Goal: Task Accomplishment & Management: Use online tool/utility

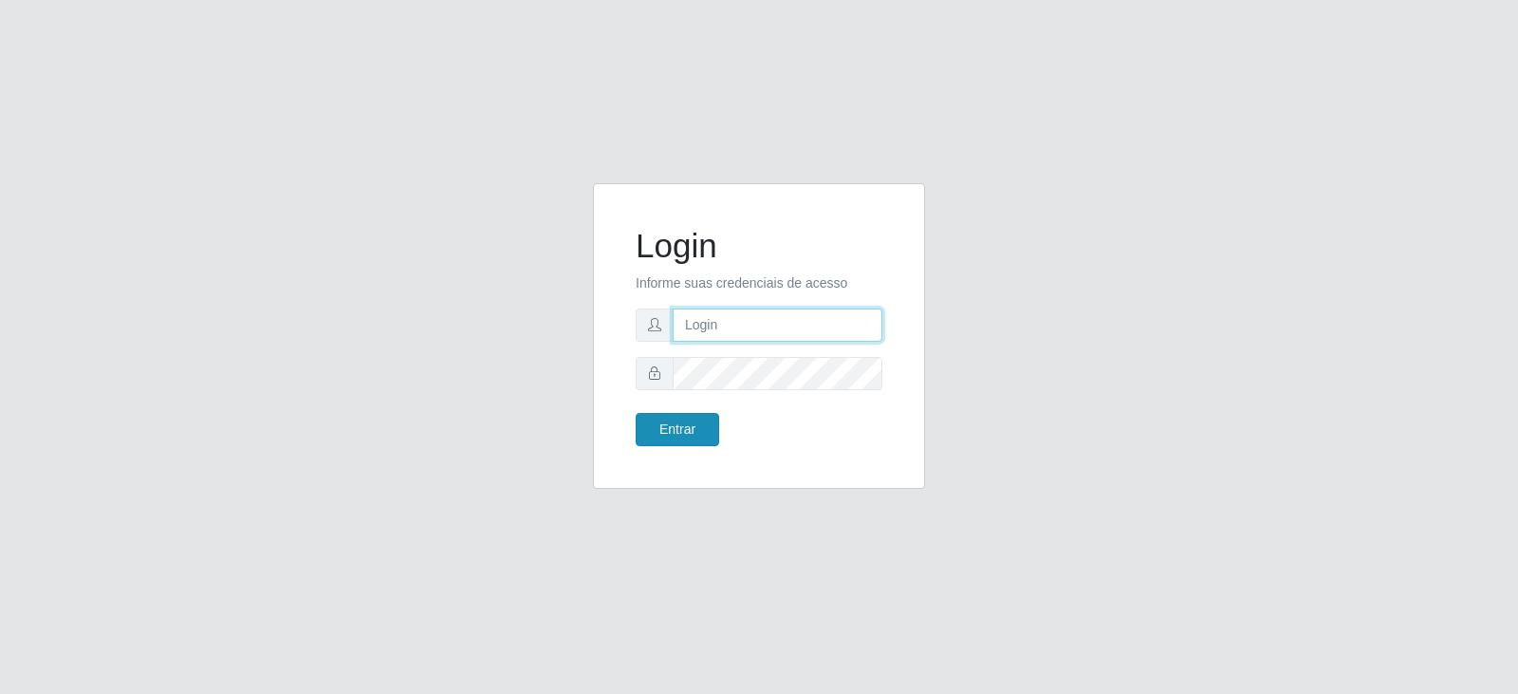
type input "[EMAIL_ADDRESS][DOMAIN_NAME]"
click at [699, 419] on button "Entrar" at bounding box center [677, 429] width 83 height 33
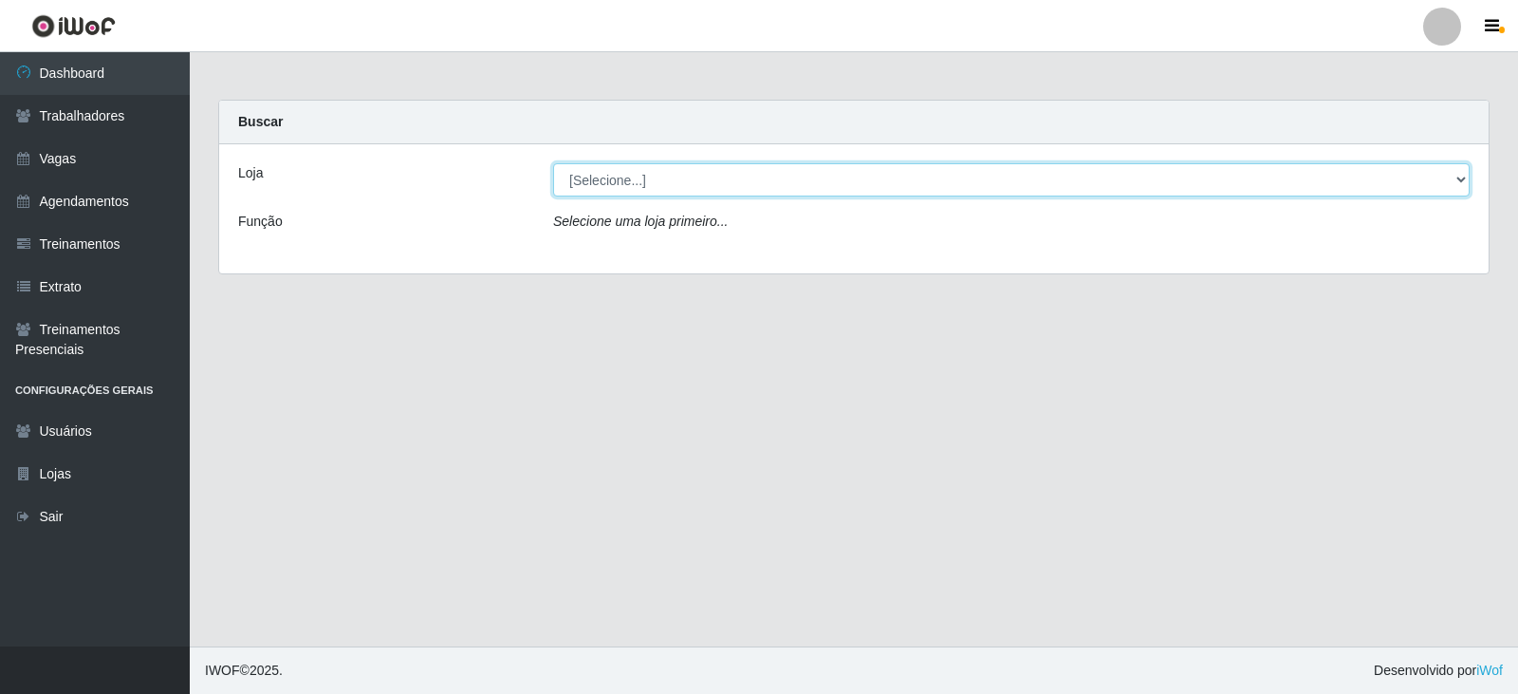
click at [804, 190] on select "[Selecione...] SuperFácil Atacado - Vale do Sol" at bounding box center [1011, 179] width 917 height 33
select select "502"
click at [553, 163] on select "[Selecione...] SuperFácil Atacado - Vale do Sol" at bounding box center [1011, 179] width 917 height 33
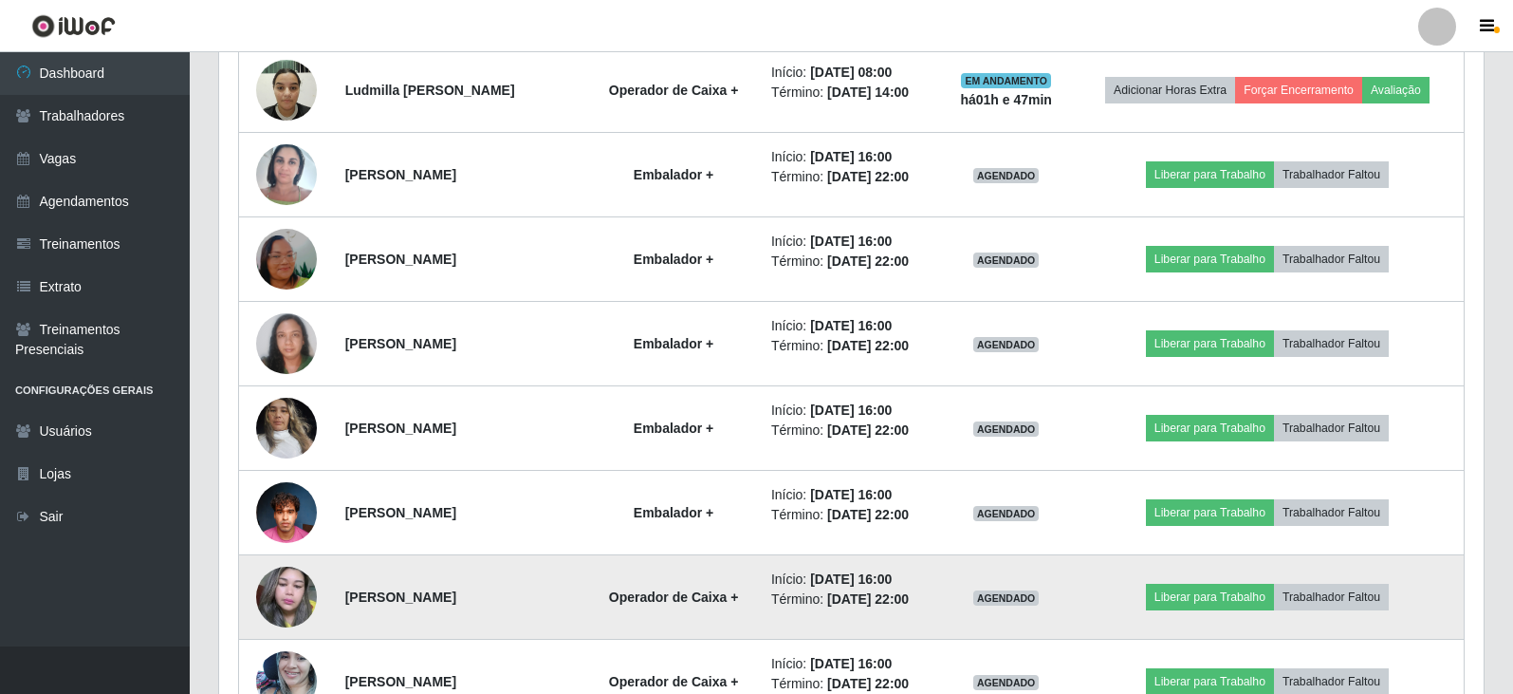
scroll to position [1623, 0]
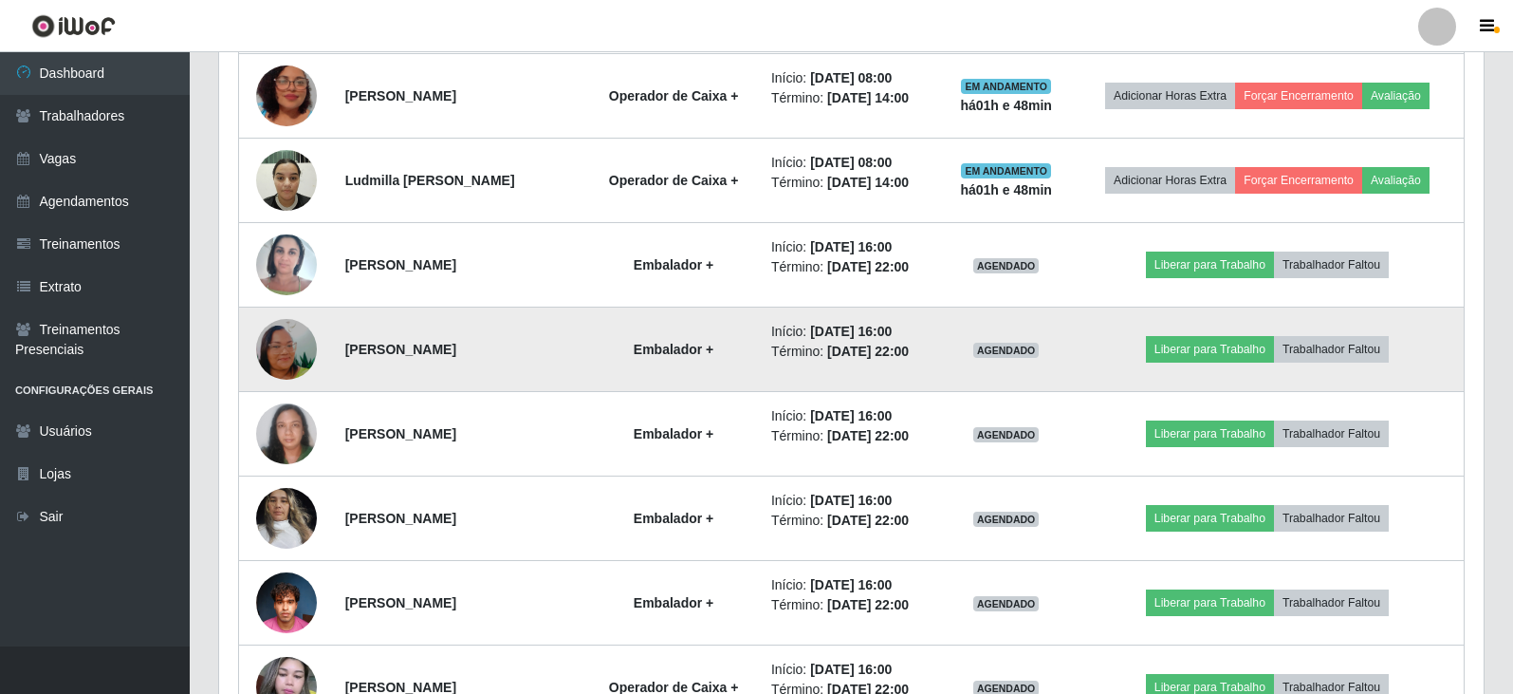
click at [283, 353] on img at bounding box center [286, 349] width 61 height 108
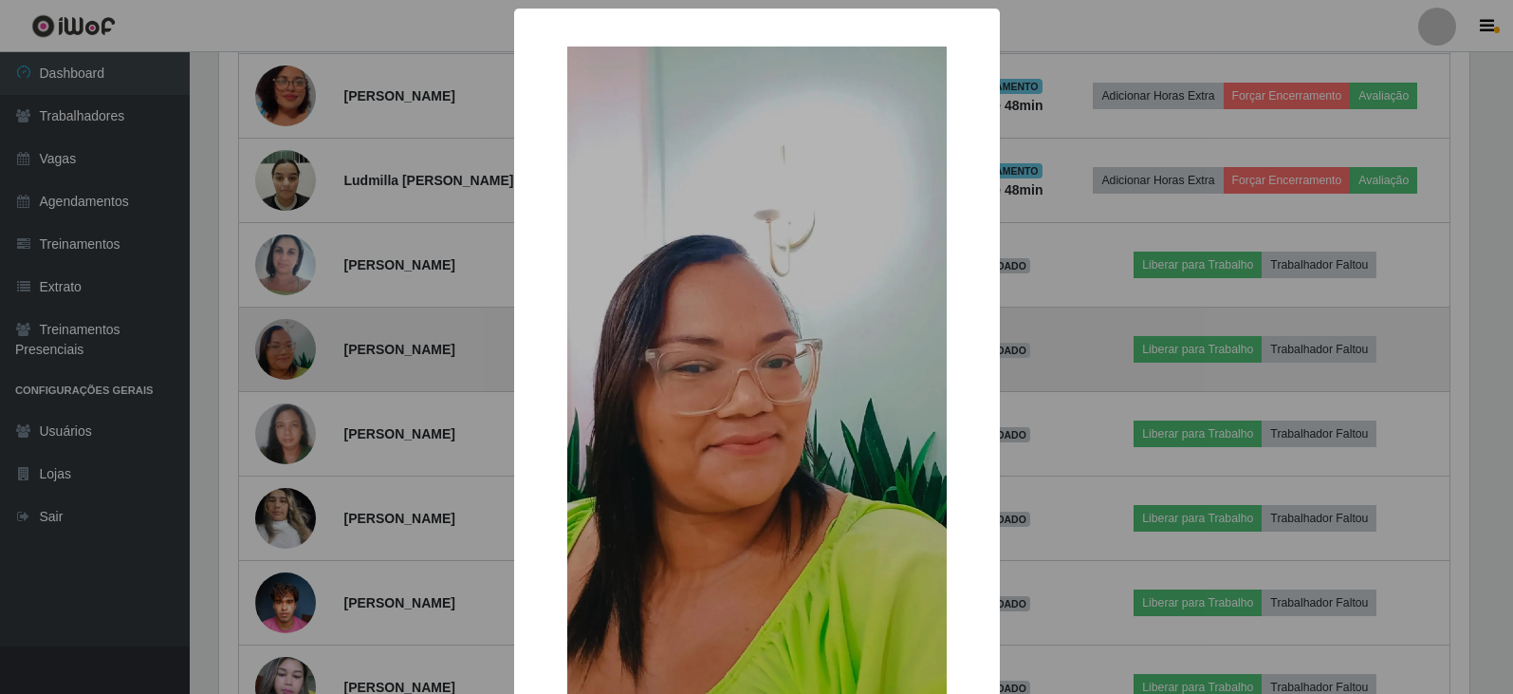
scroll to position [394, 1255]
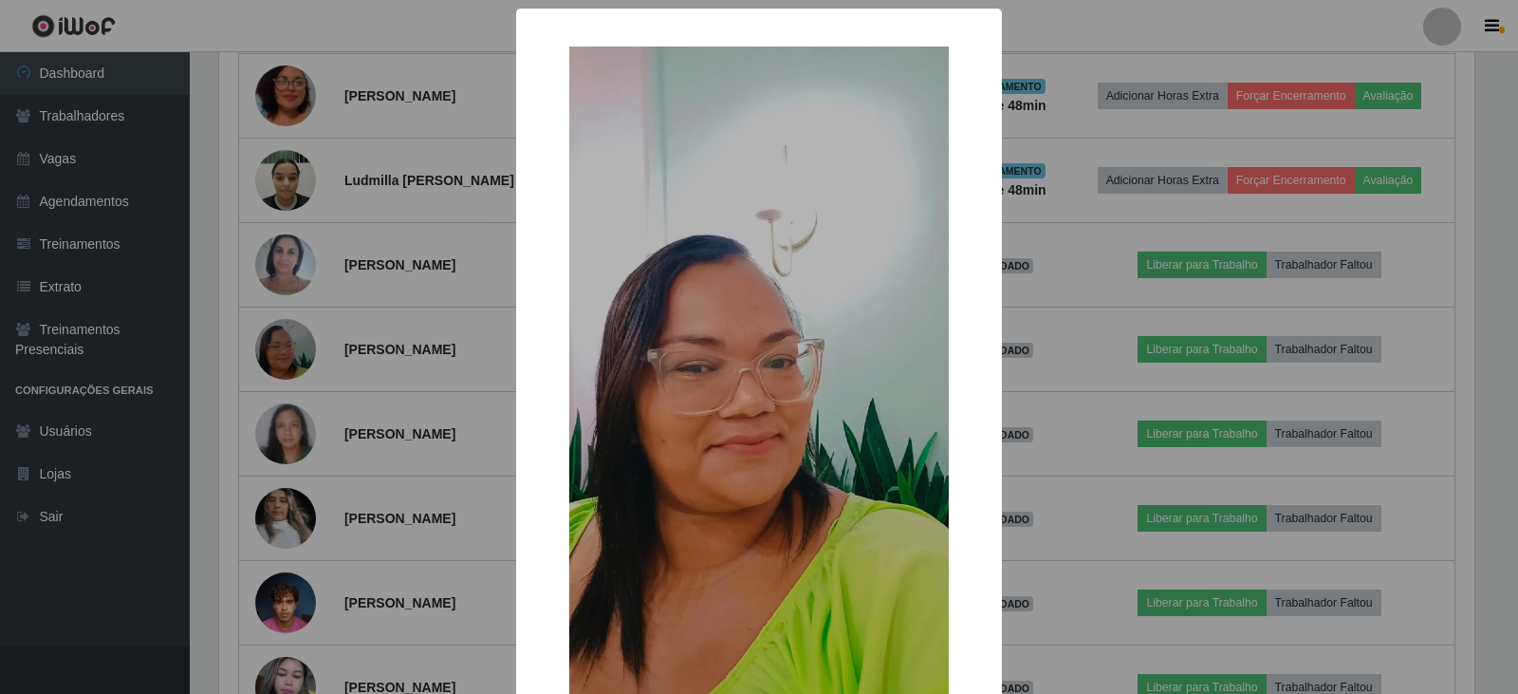
click at [206, 325] on div "× OK Cancel" at bounding box center [759, 347] width 1518 height 694
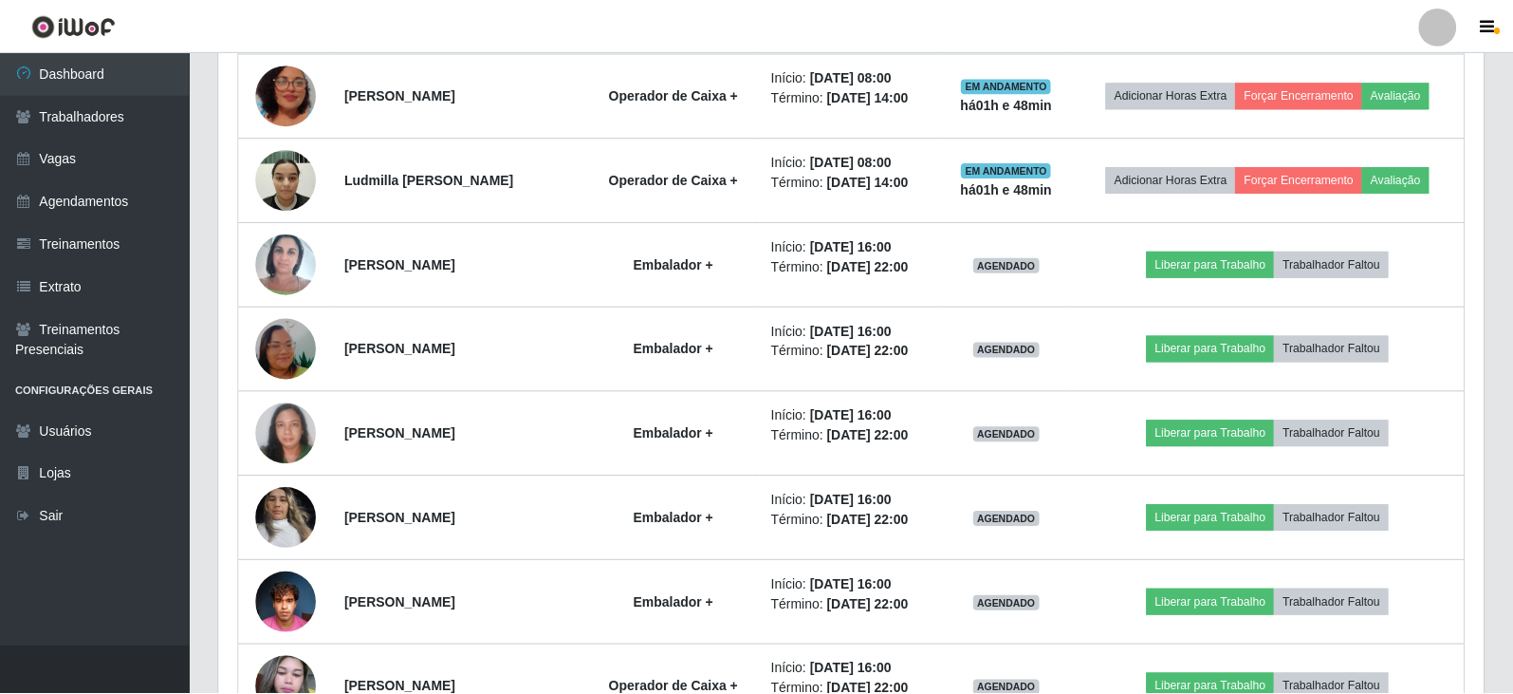
scroll to position [394, 1265]
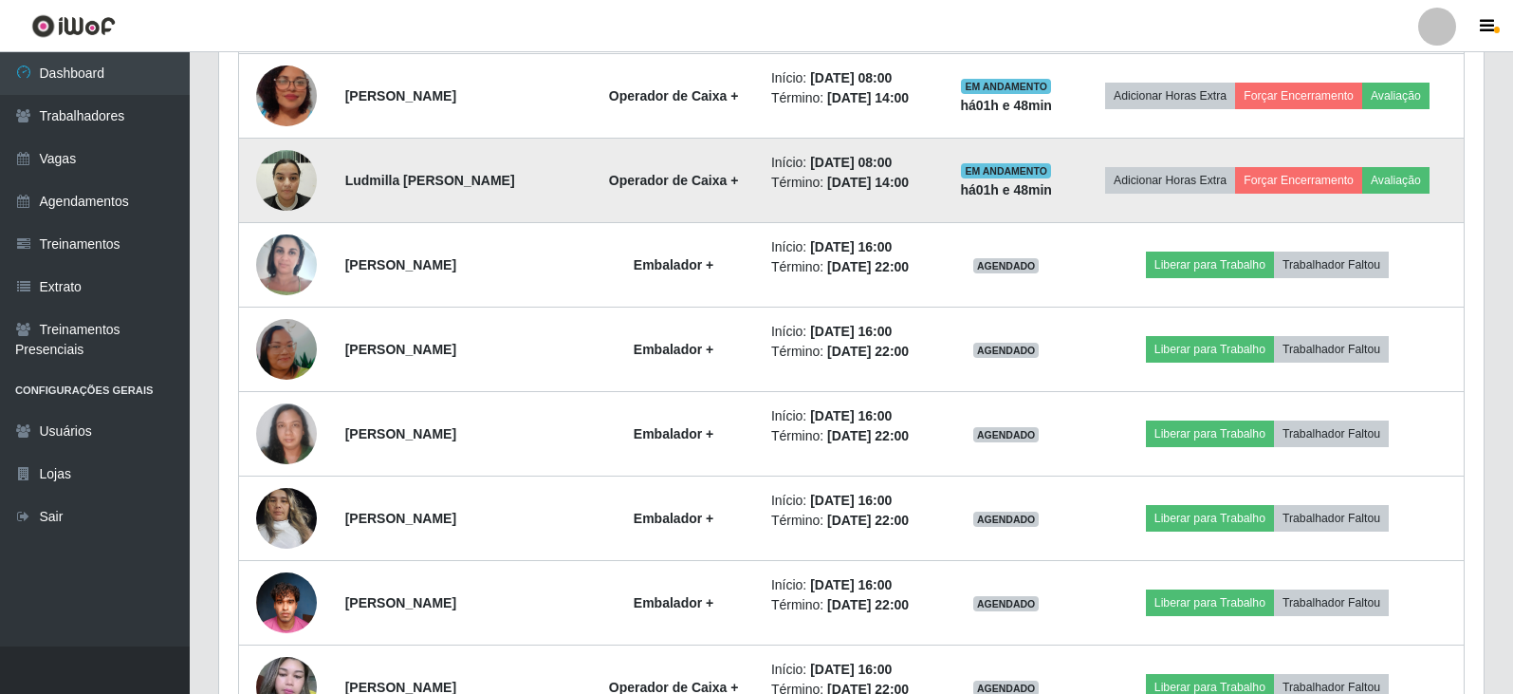
click at [296, 184] on img at bounding box center [286, 179] width 61 height 81
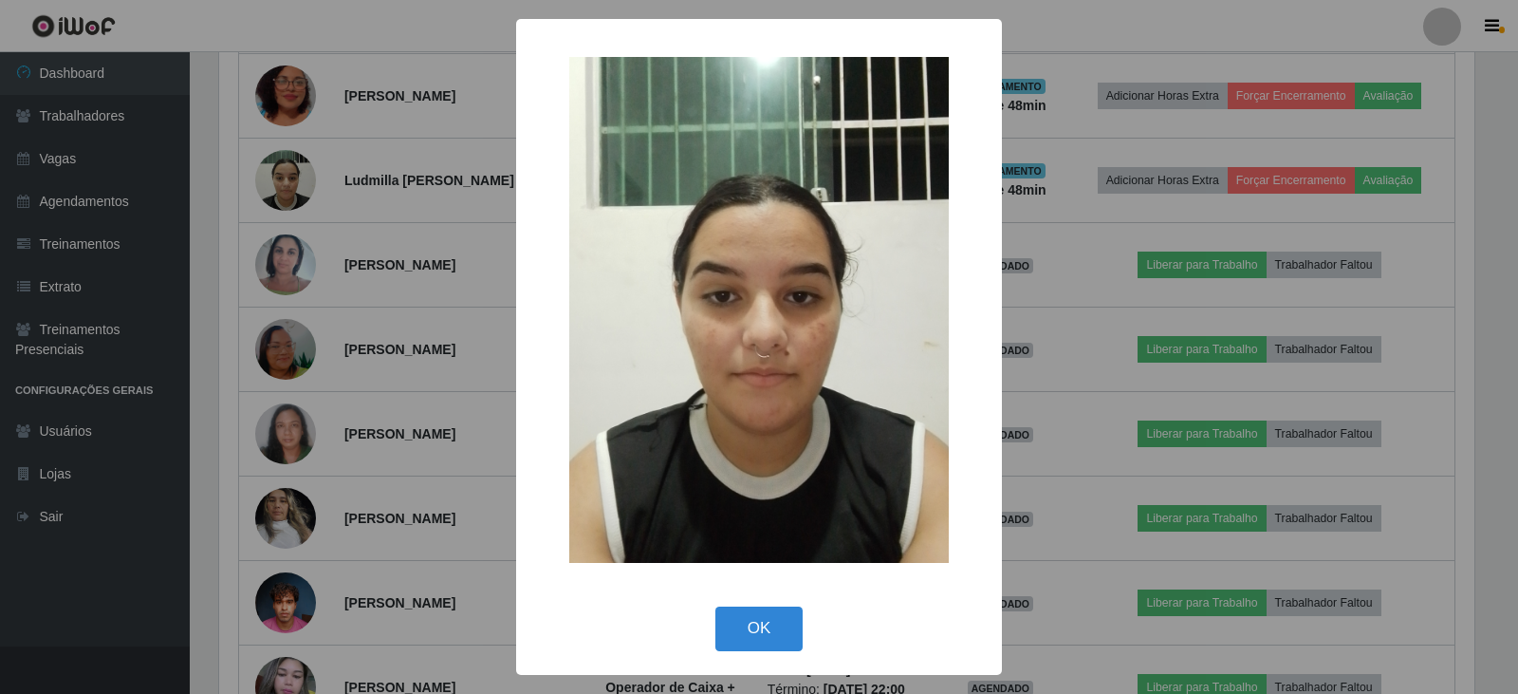
click at [217, 273] on div "× OK Cancel" at bounding box center [759, 347] width 1518 height 694
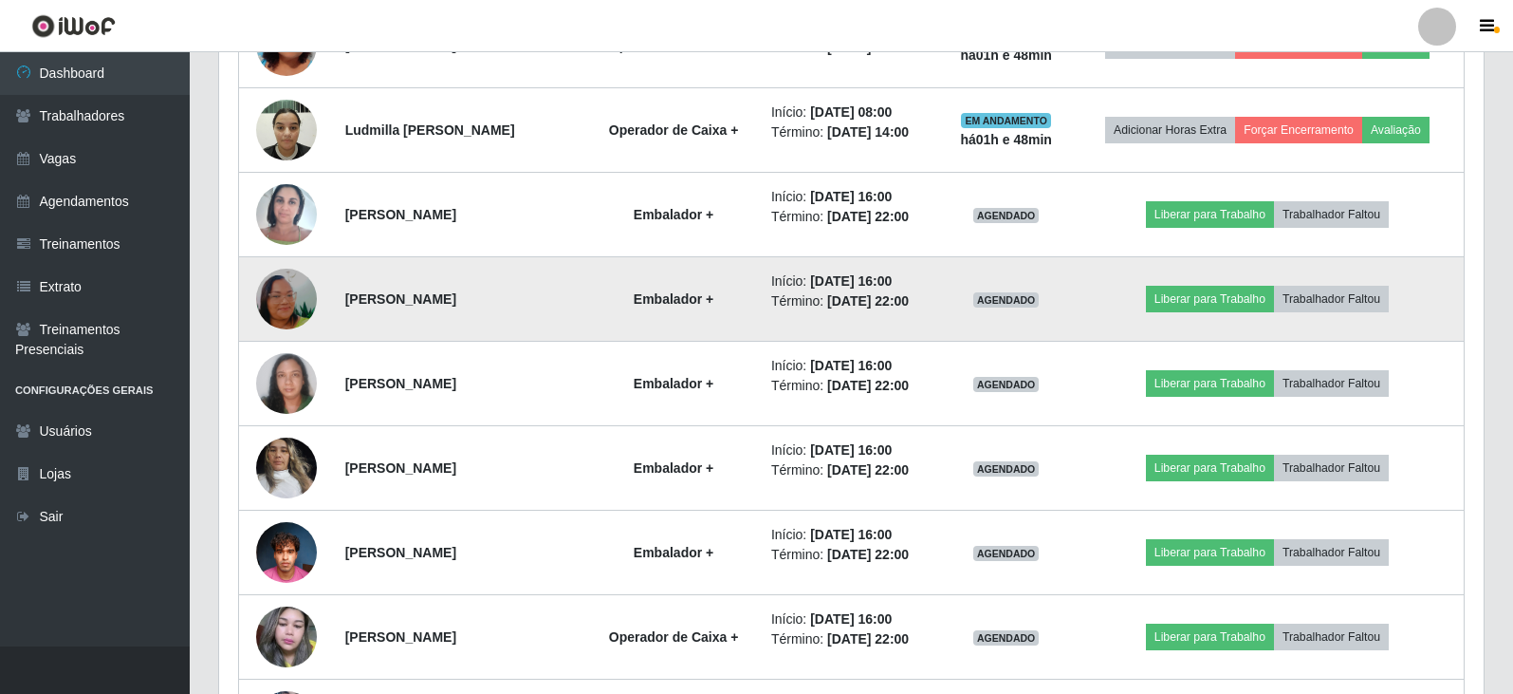
scroll to position [1907, 0]
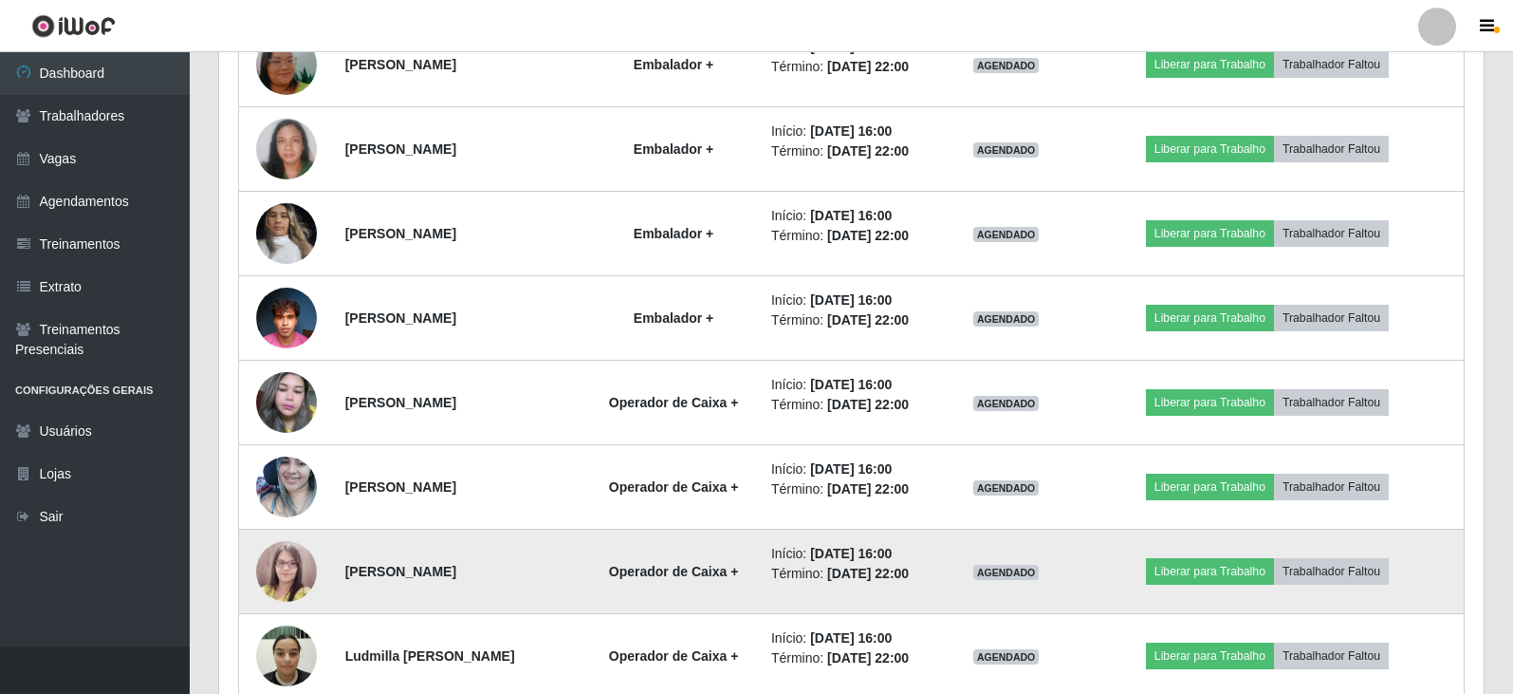
click at [281, 566] on img at bounding box center [286, 570] width 61 height 83
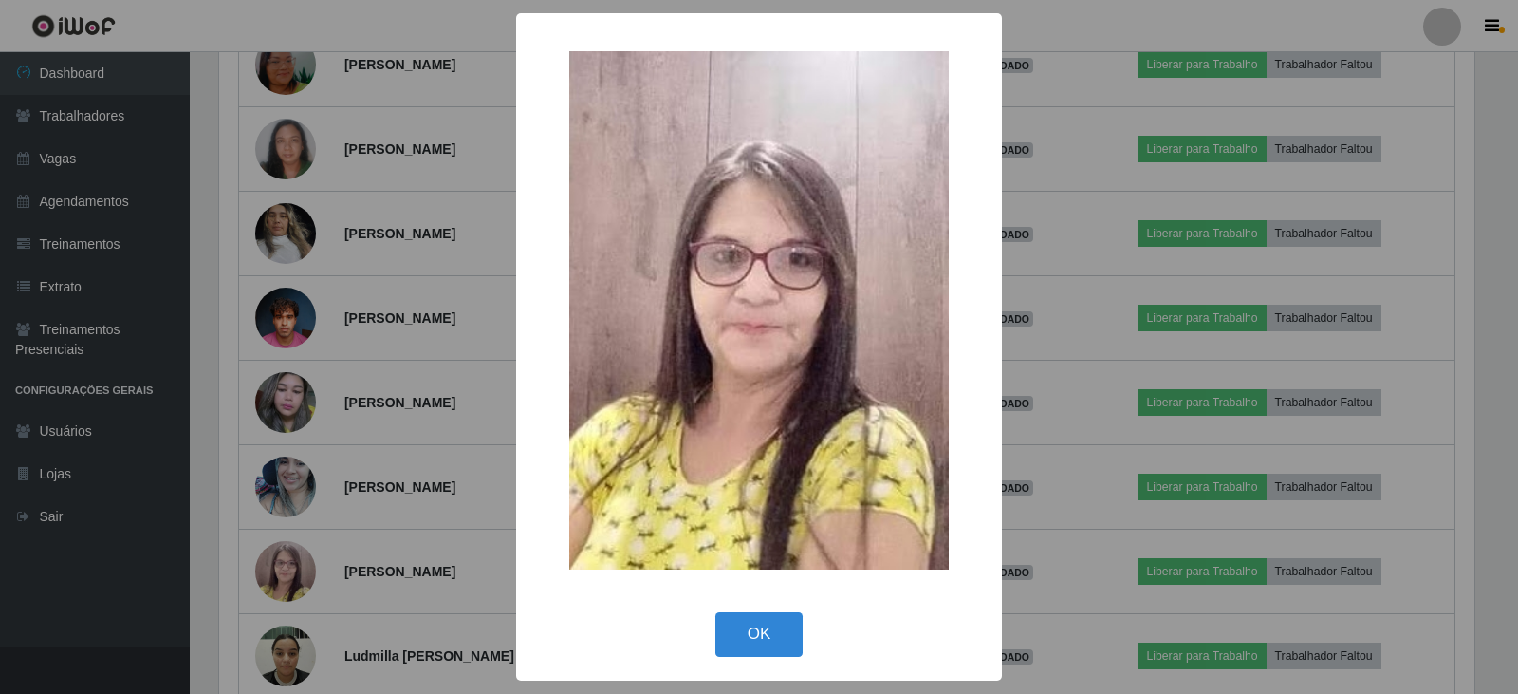
click at [234, 477] on div "× OK Cancel" at bounding box center [759, 347] width 1518 height 694
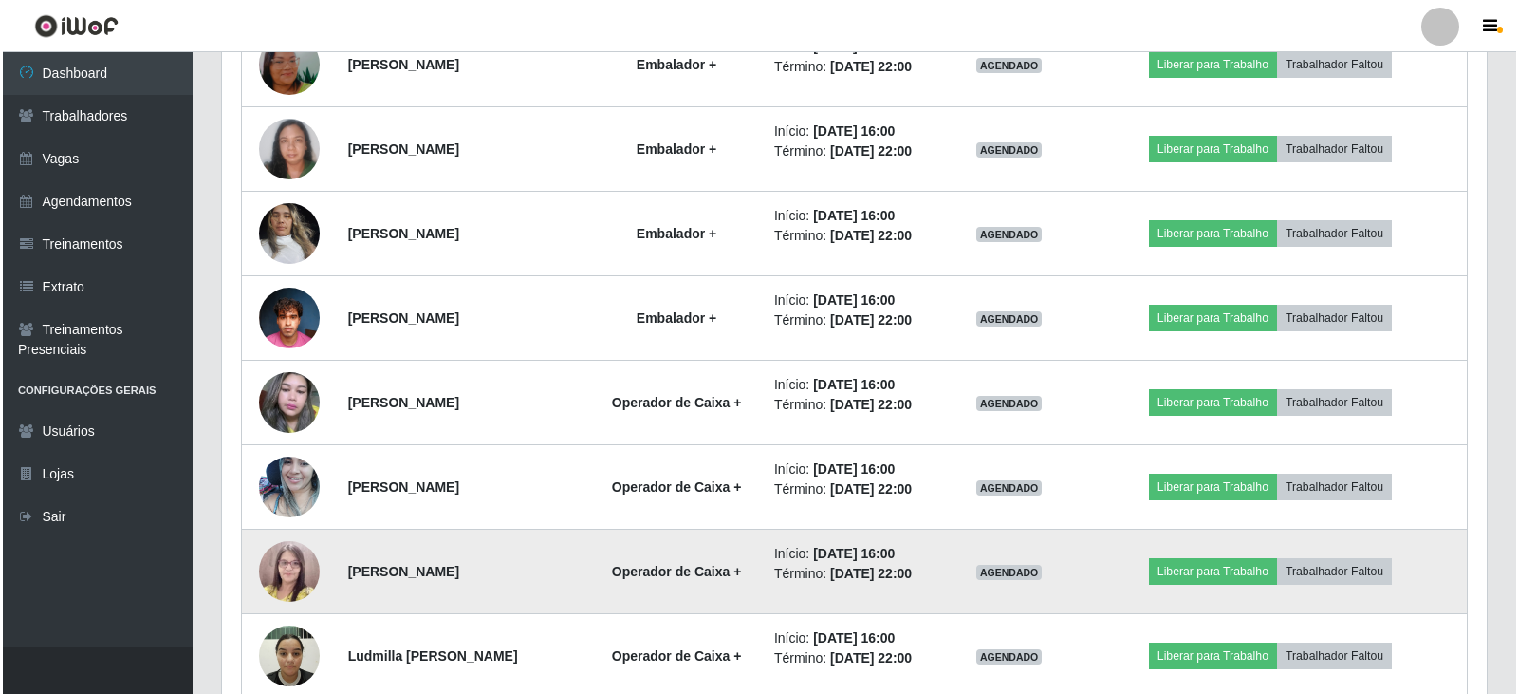
scroll to position [2002, 0]
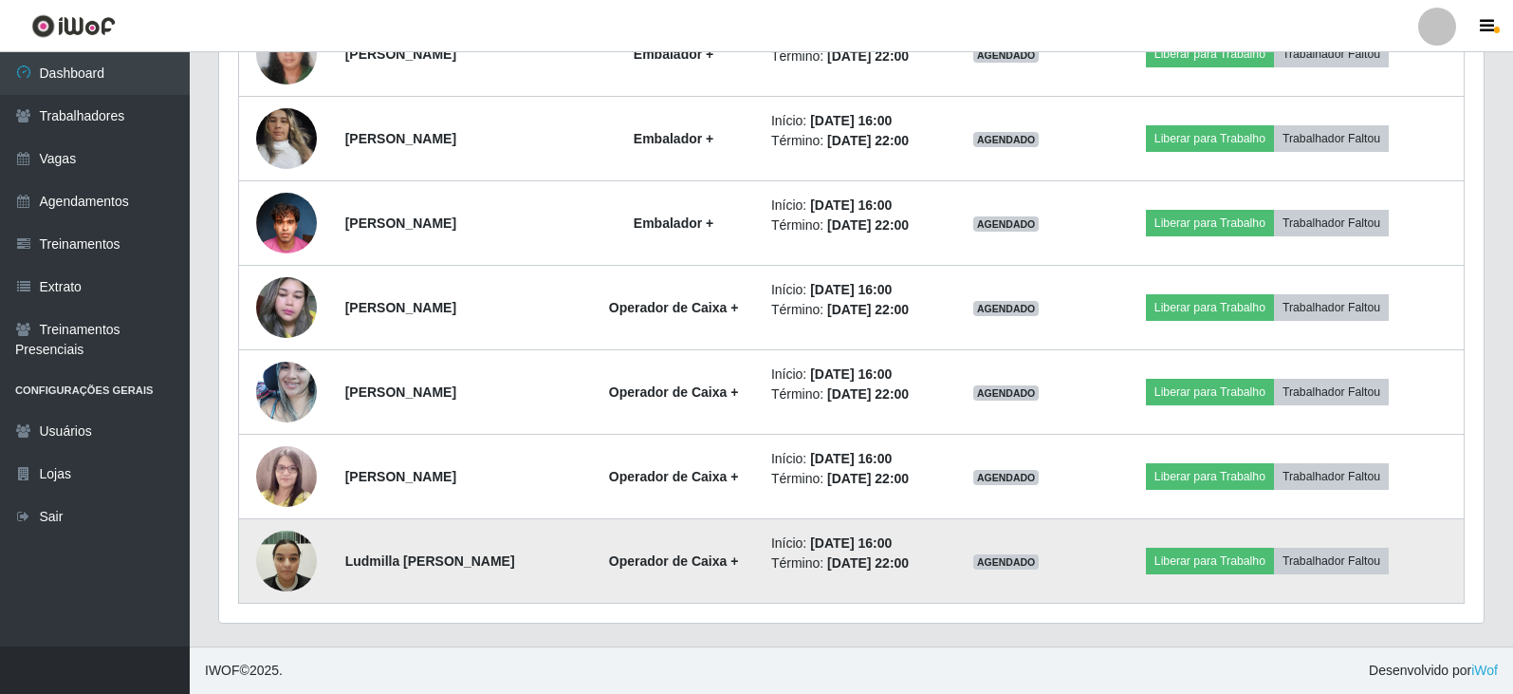
click at [268, 563] on img at bounding box center [286, 560] width 61 height 81
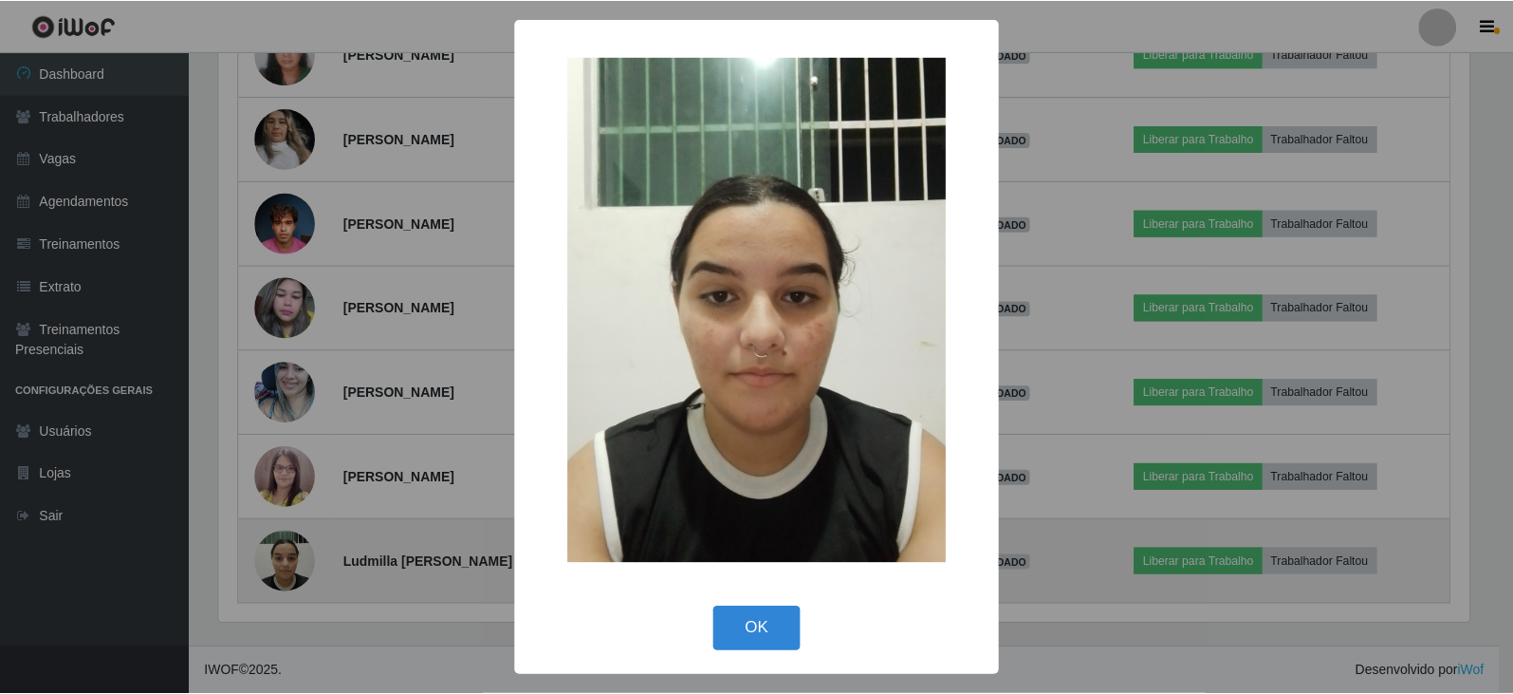
scroll to position [394, 1255]
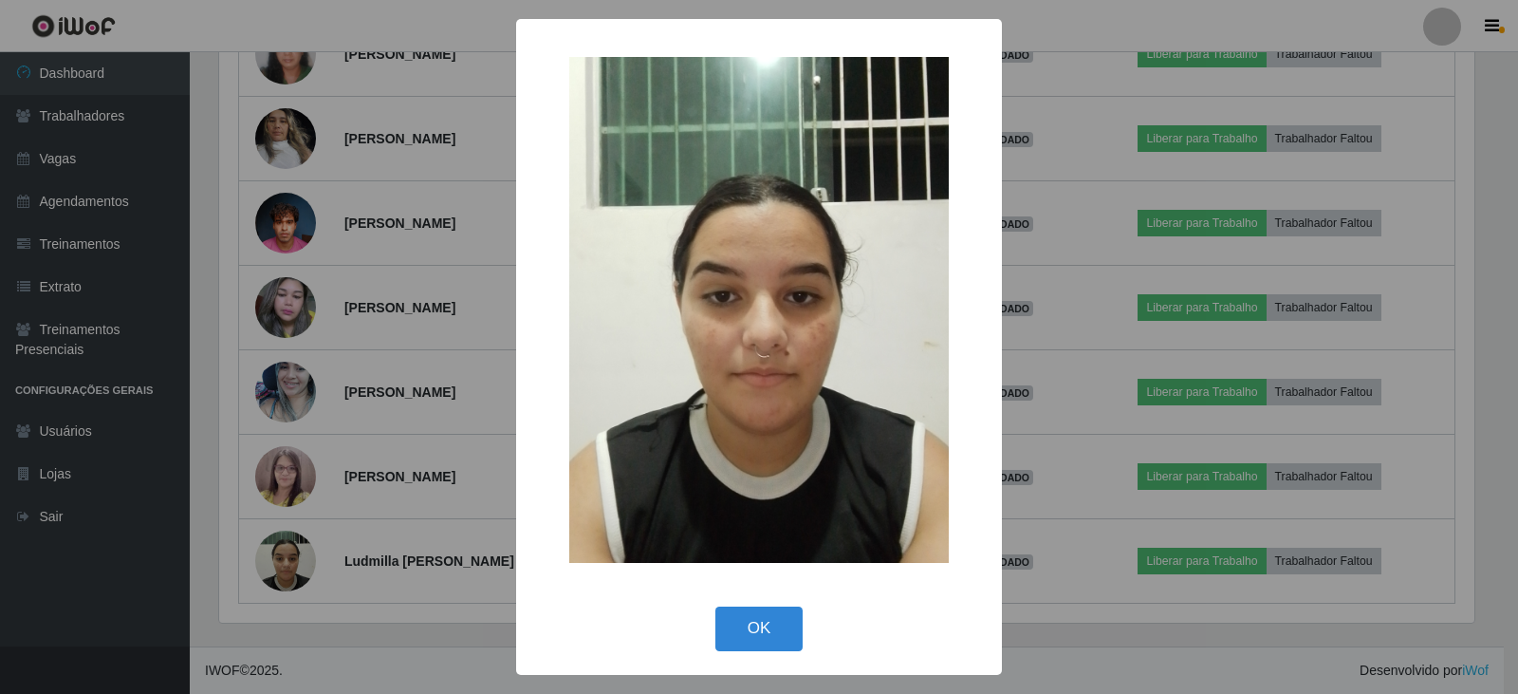
click at [224, 547] on div "× OK Cancel" at bounding box center [759, 347] width 1518 height 694
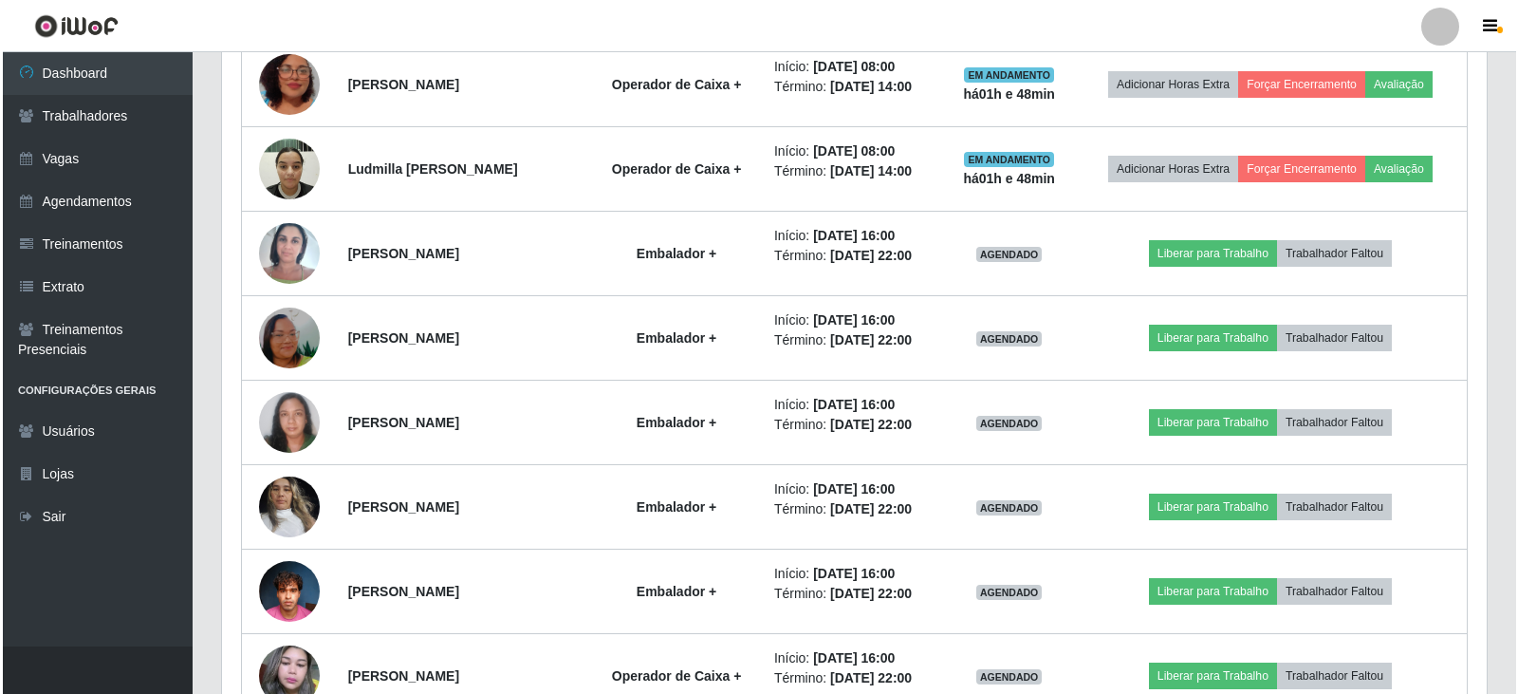
scroll to position [1623, 0]
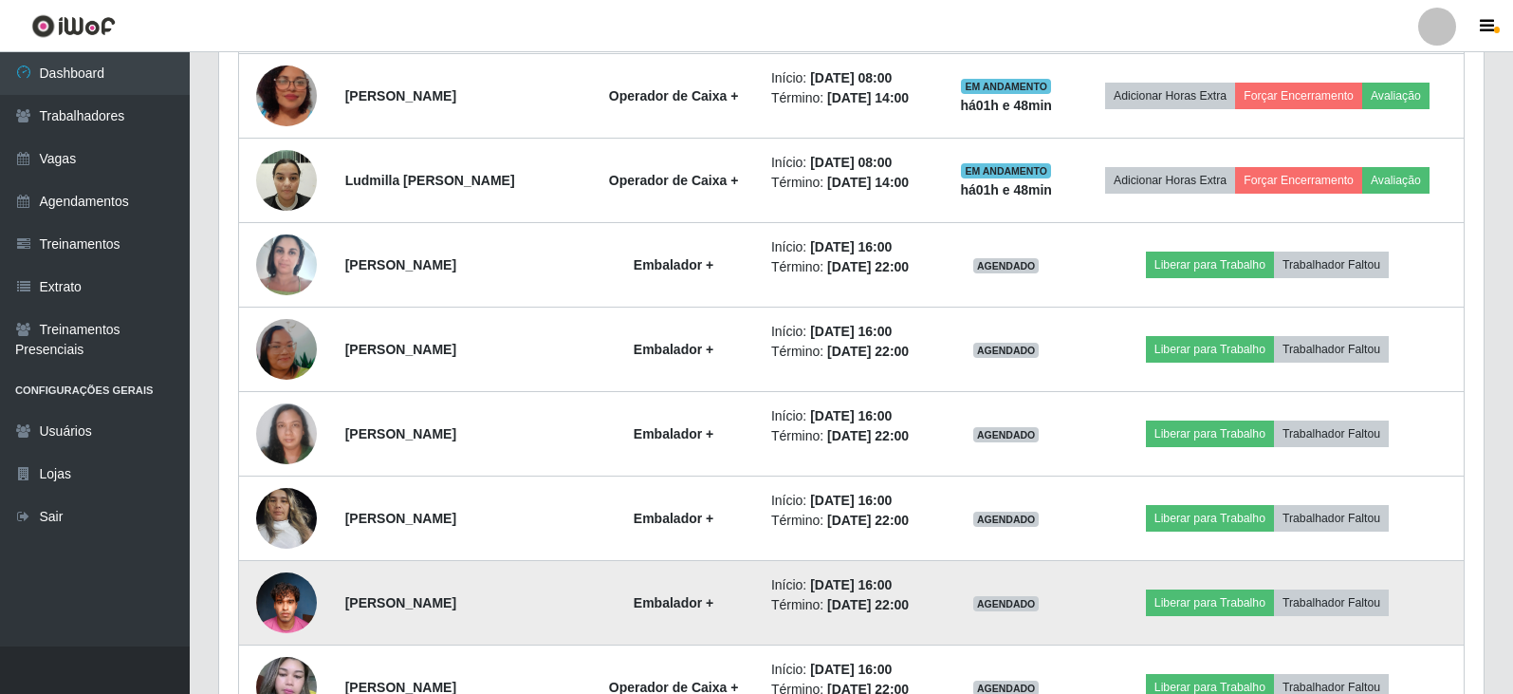
click at [302, 582] on img at bounding box center [286, 602] width 61 height 81
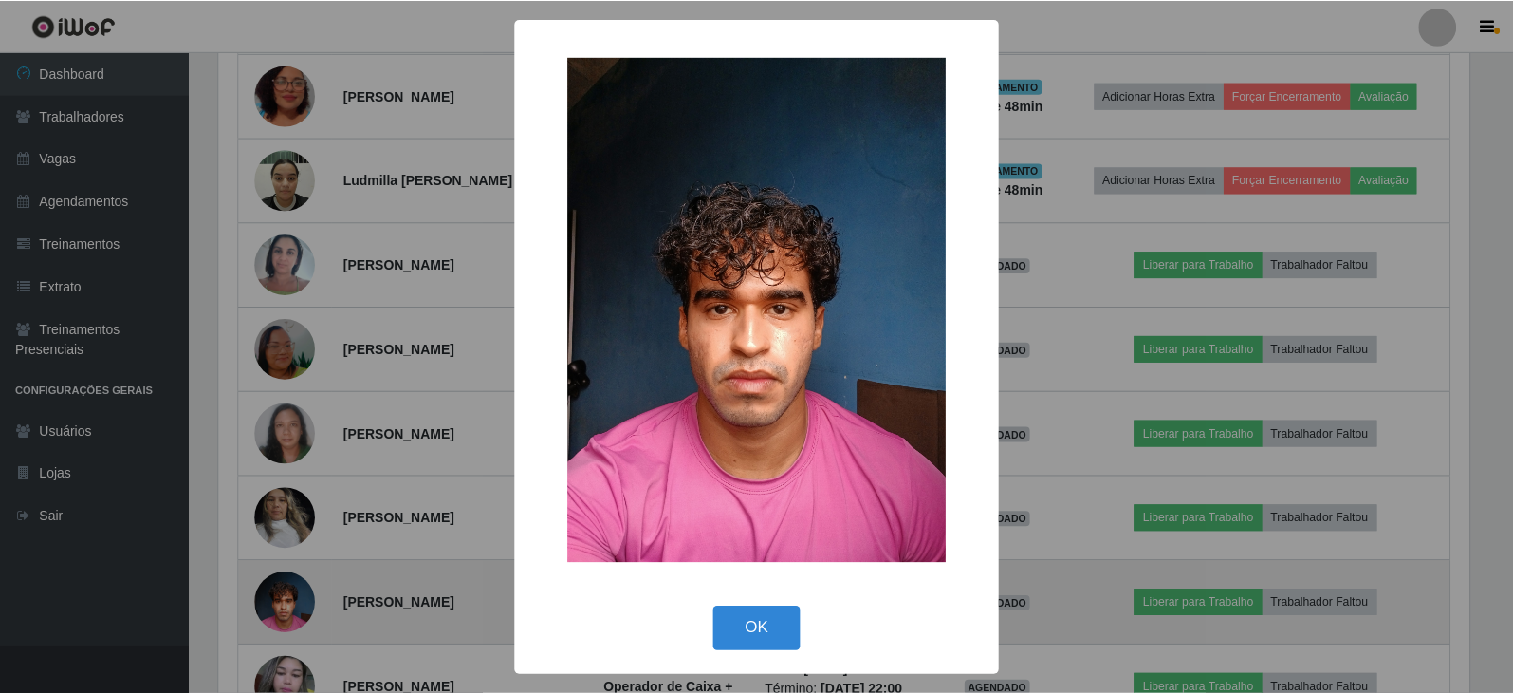
scroll to position [394, 1255]
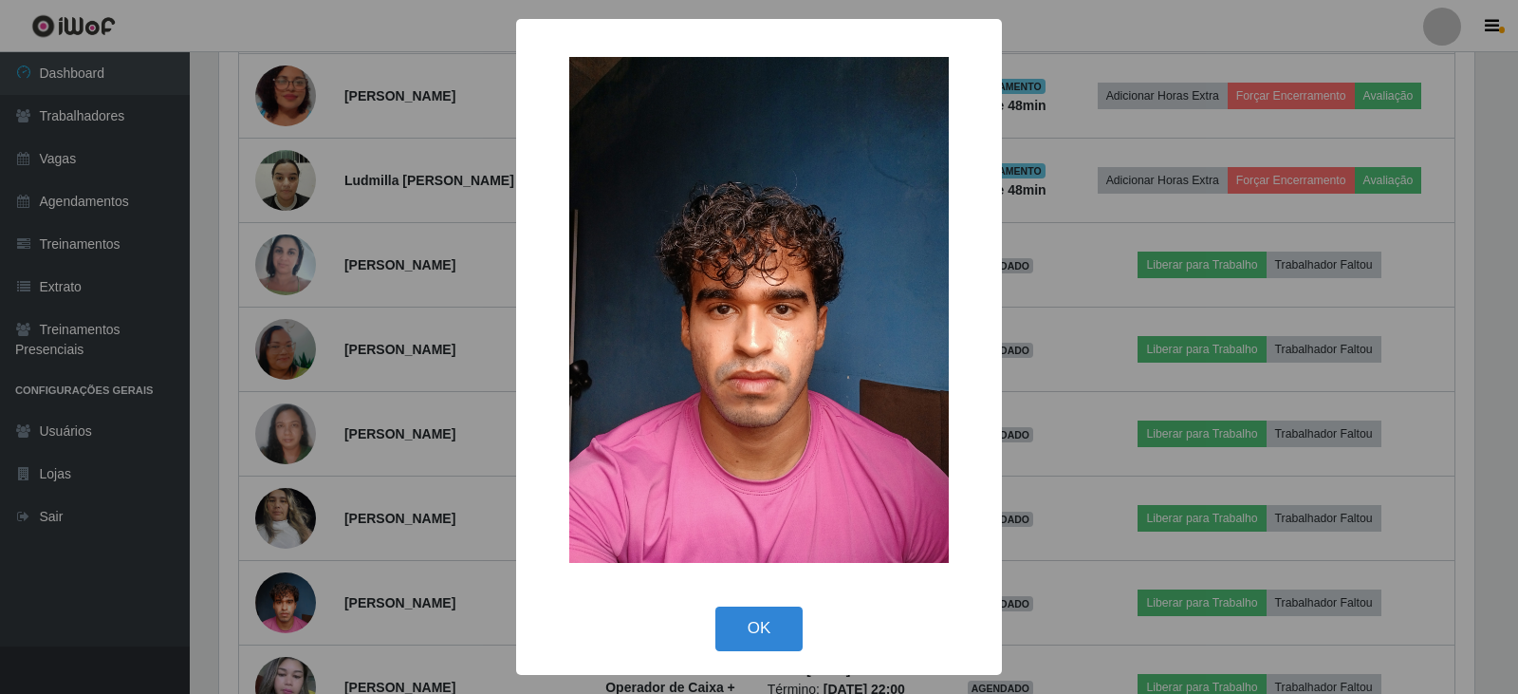
click at [174, 498] on div "× OK Cancel" at bounding box center [759, 347] width 1518 height 694
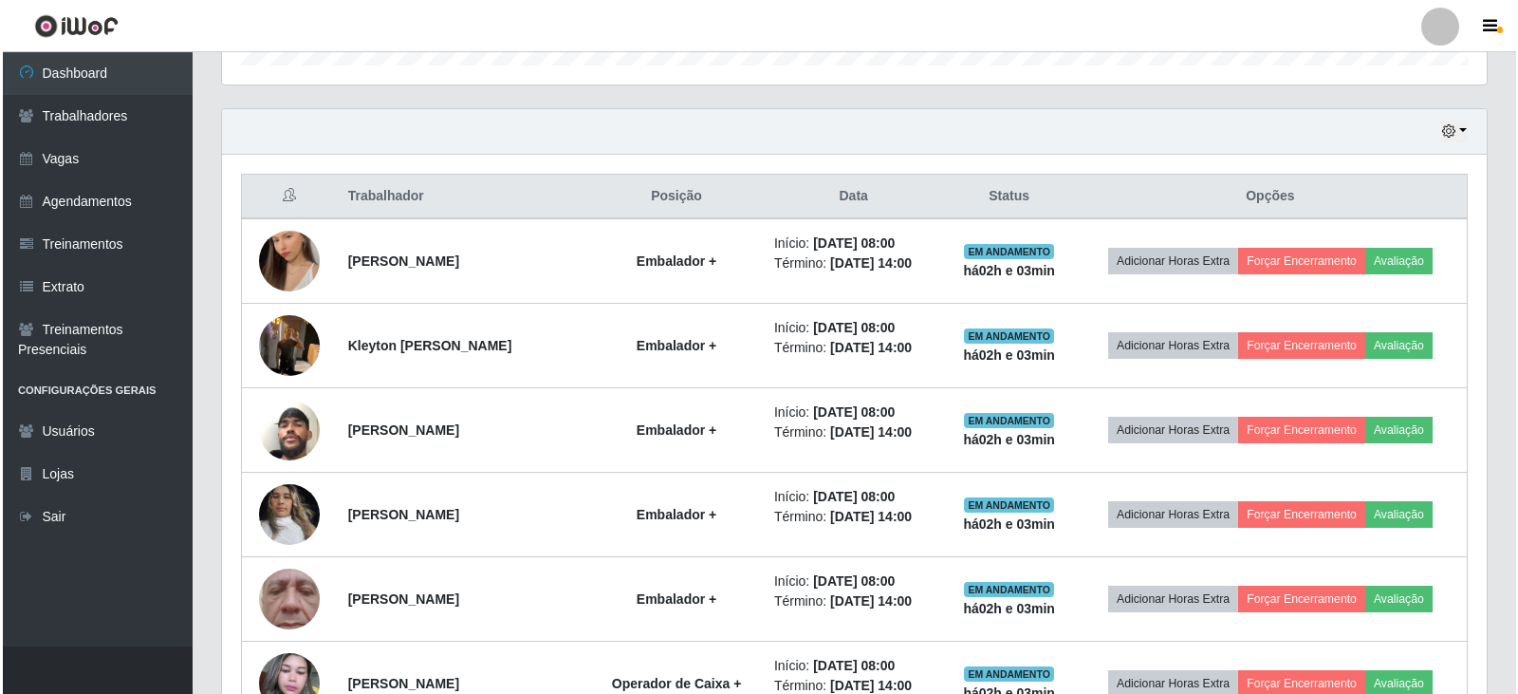
scroll to position [579, 0]
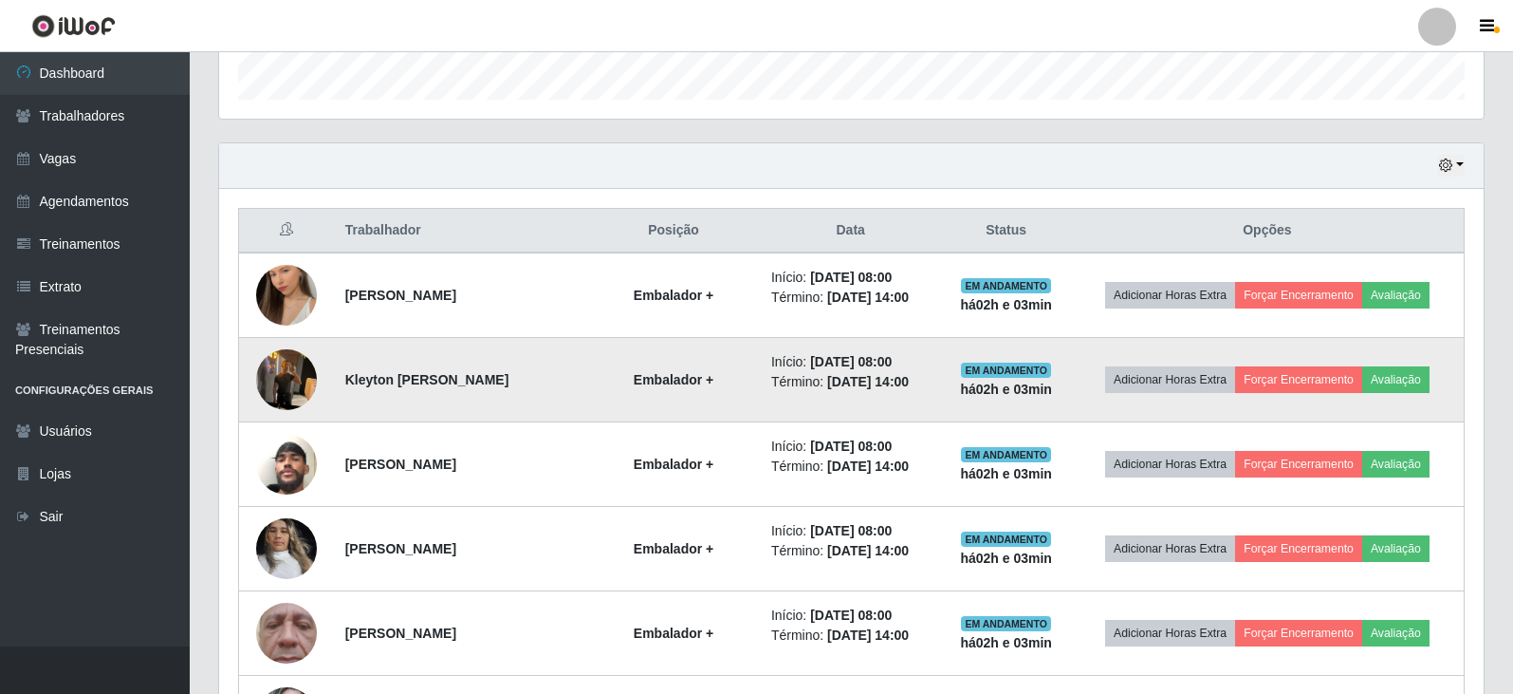
click at [291, 379] on img at bounding box center [286, 379] width 61 height 81
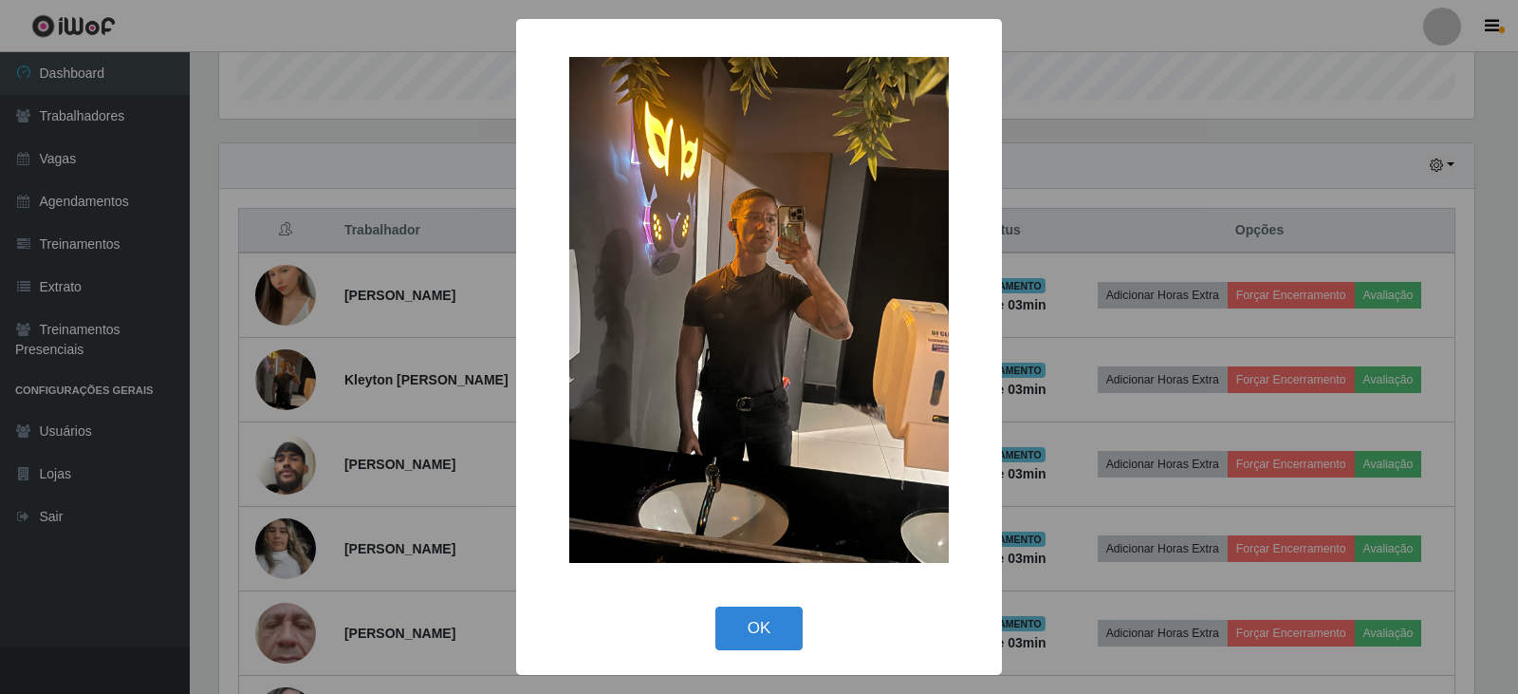
click at [191, 405] on div "× OK Cancel" at bounding box center [759, 347] width 1518 height 694
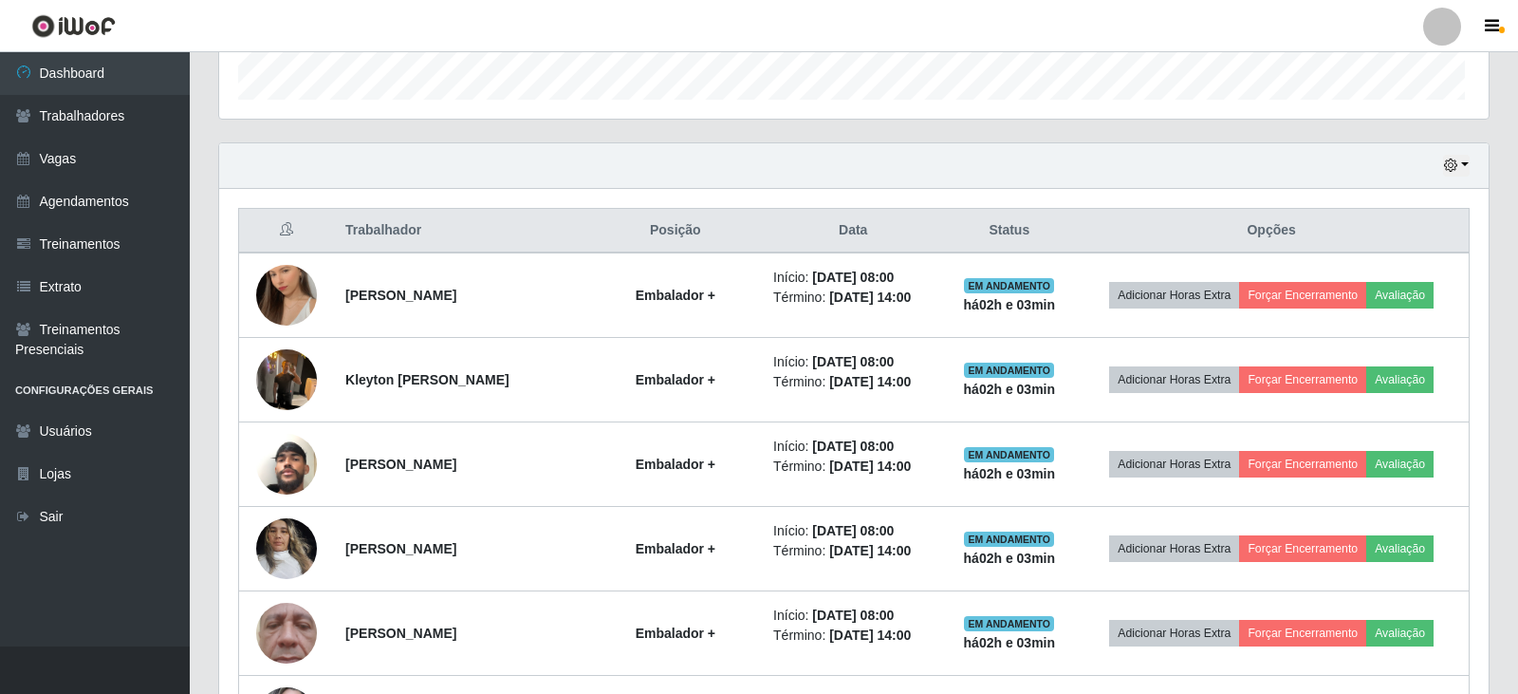
scroll to position [0, 0]
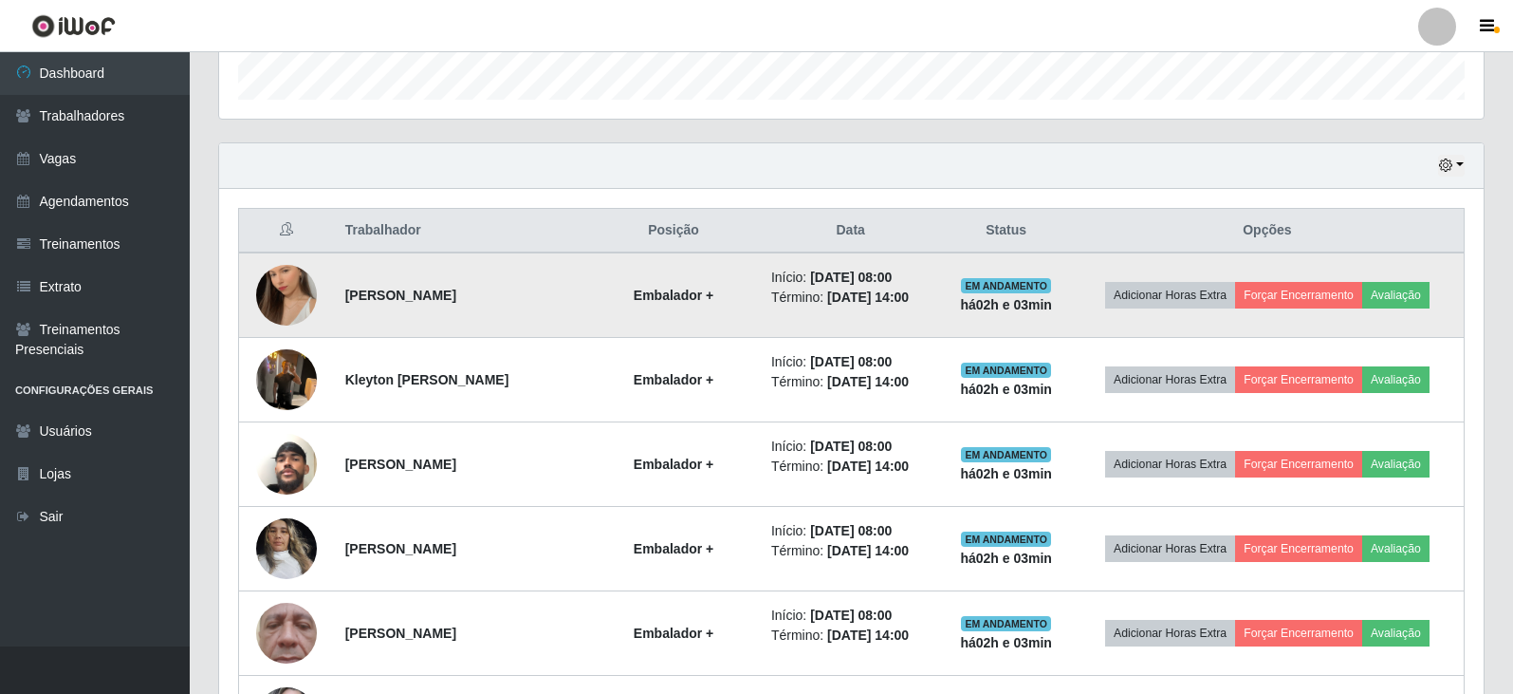
click at [268, 324] on td at bounding box center [286, 294] width 95 height 85
click at [268, 315] on img at bounding box center [286, 295] width 61 height 108
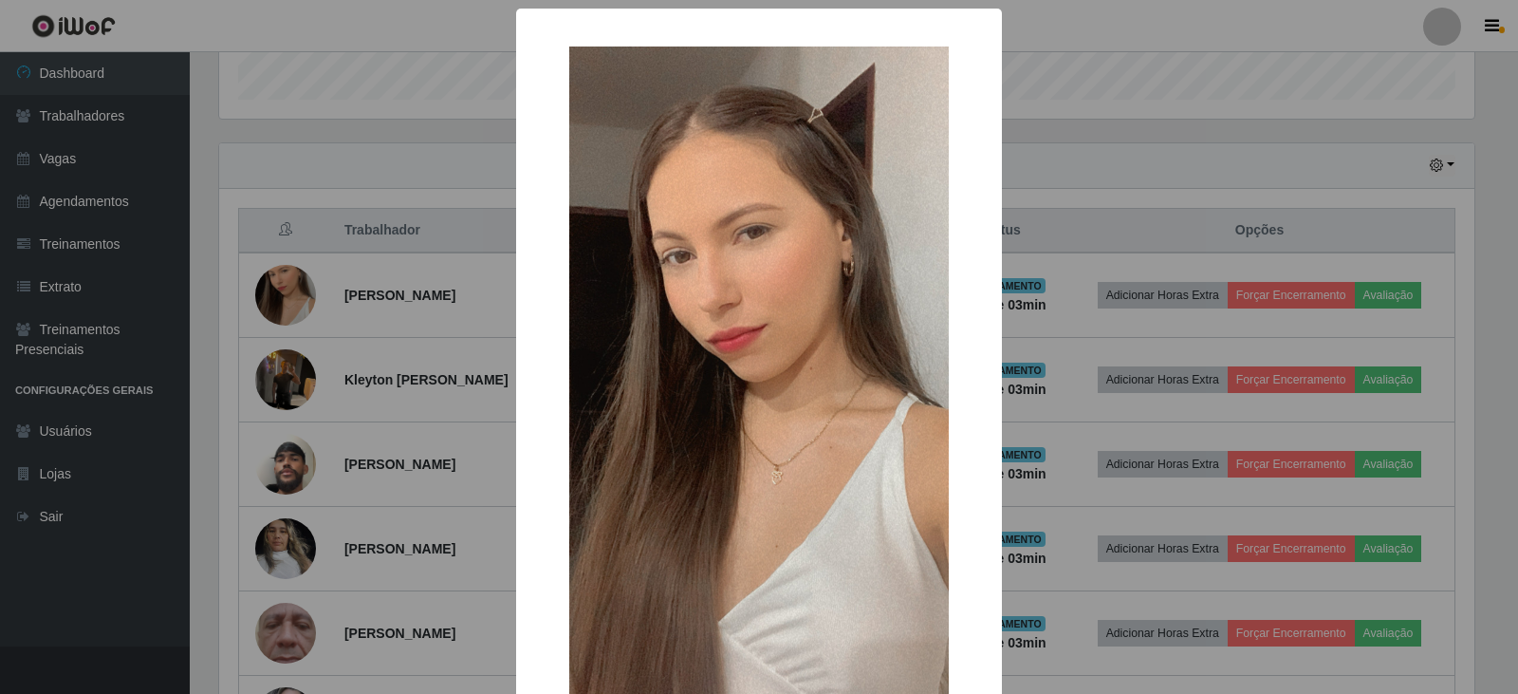
click at [198, 372] on div "× OK Cancel" at bounding box center [759, 347] width 1518 height 694
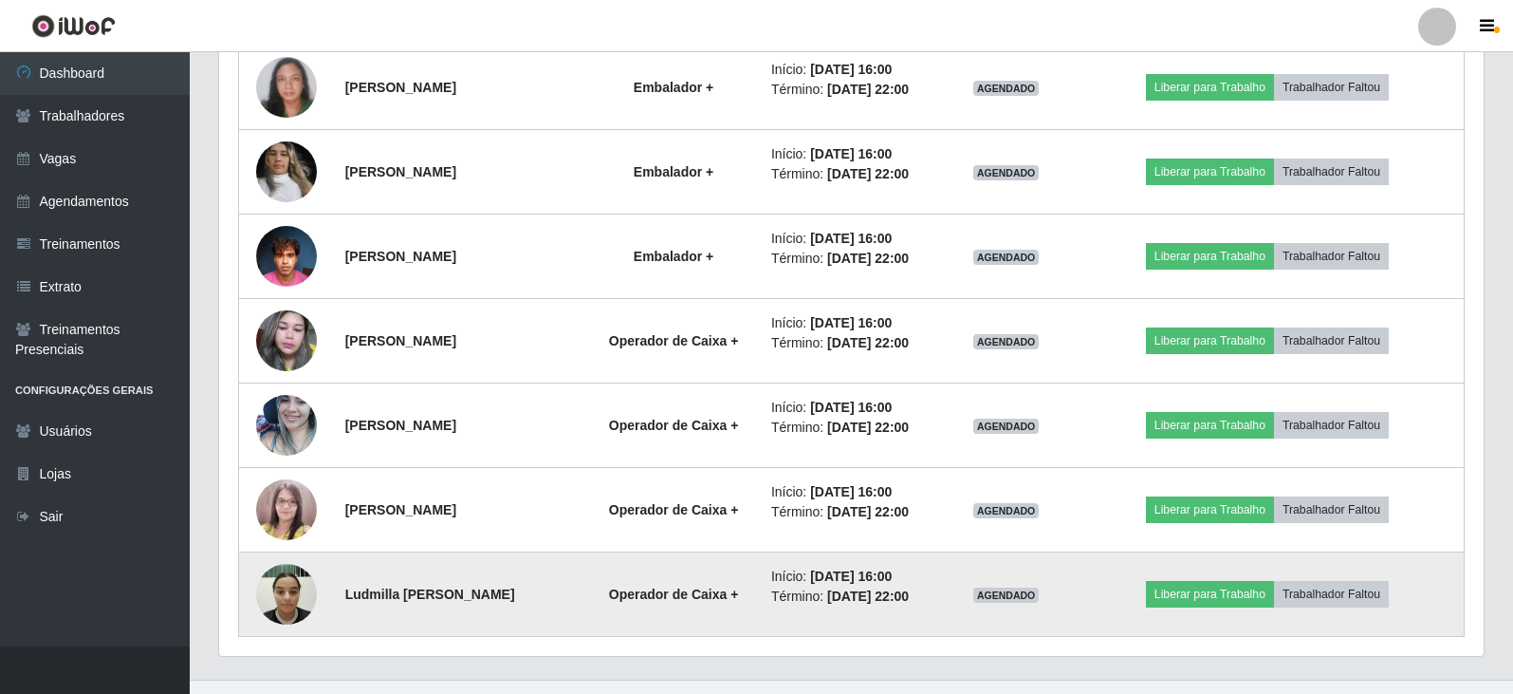
scroll to position [2002, 0]
